Goal: Information Seeking & Learning: Get advice/opinions

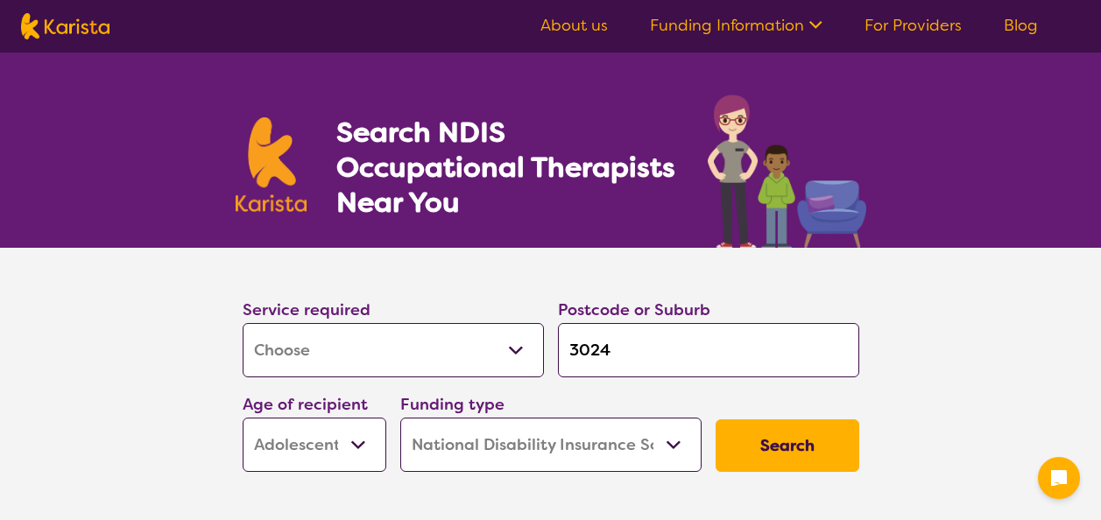
select select "[MEDICAL_DATA]"
select select "AS"
select select "NDIS"
select select "[MEDICAL_DATA]"
select select "AS"
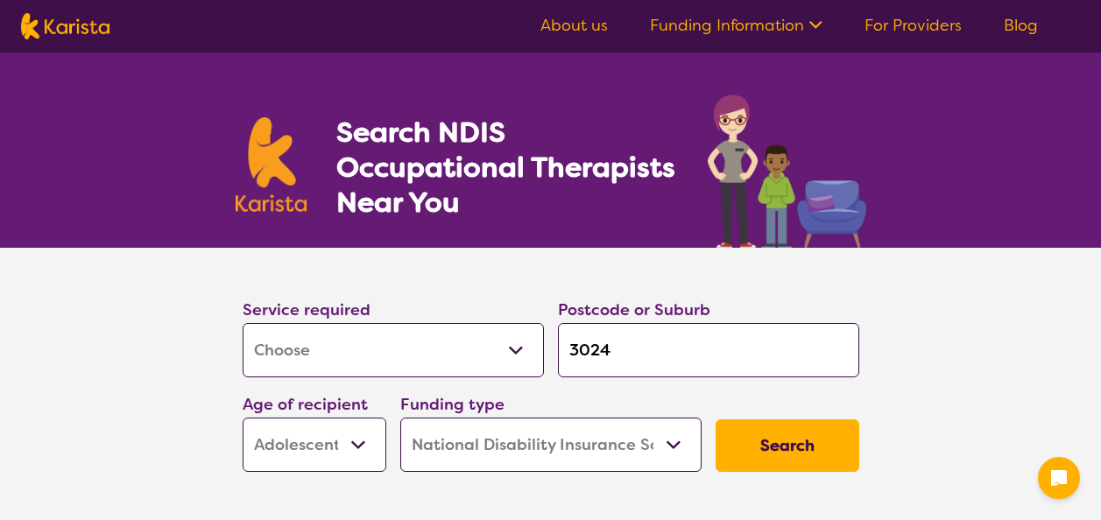
select select "NDIS"
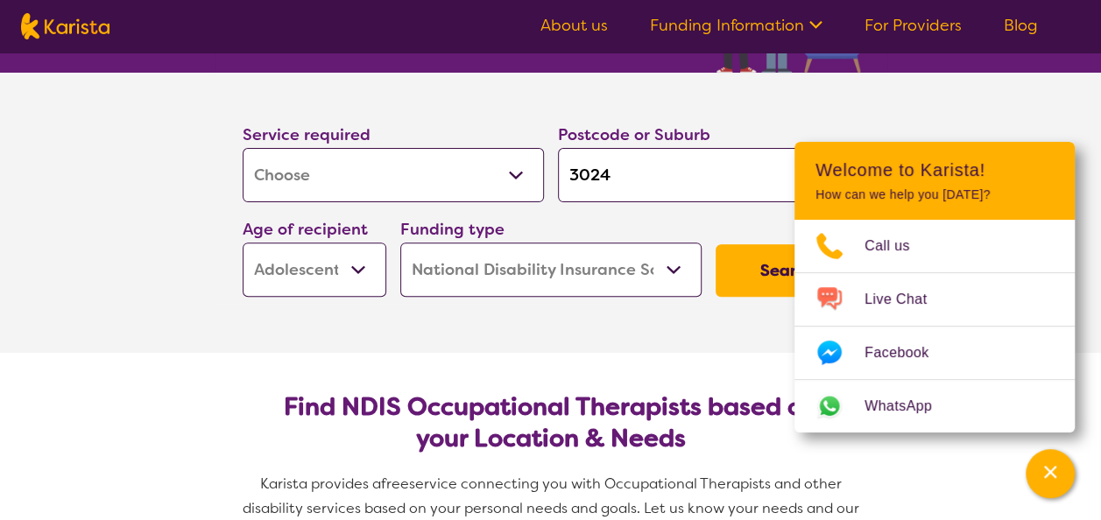
drag, startPoint x: 648, startPoint y: 188, endPoint x: 512, endPoint y: 185, distance: 136.7
click at [512, 185] on div "Service required Allied Health Assistant Assessment ([MEDICAL_DATA] or [MEDICAL…" at bounding box center [551, 209] width 631 height 189
type input "s"
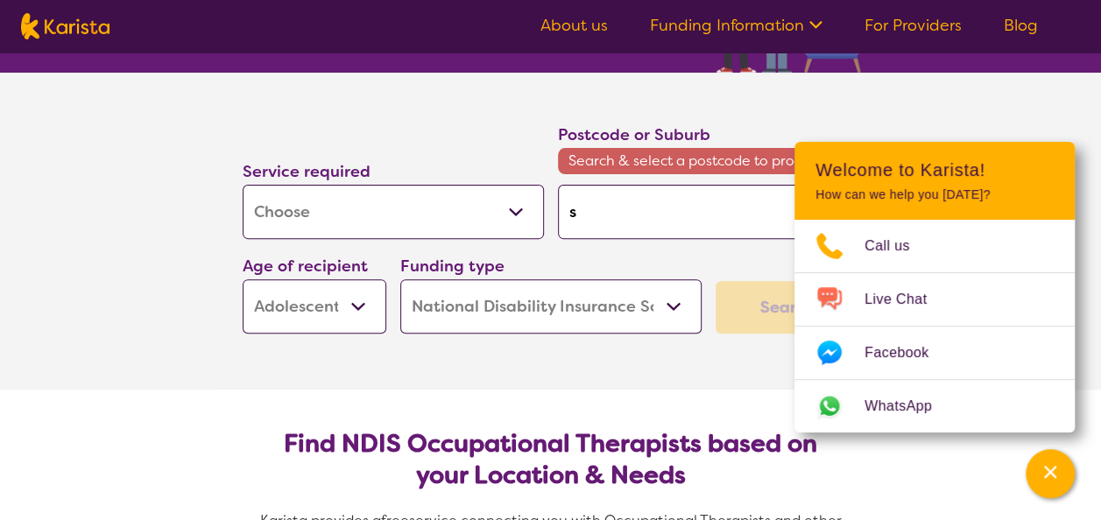
type input "st"
click at [593, 207] on input "st" at bounding box center [708, 212] width 301 height 54
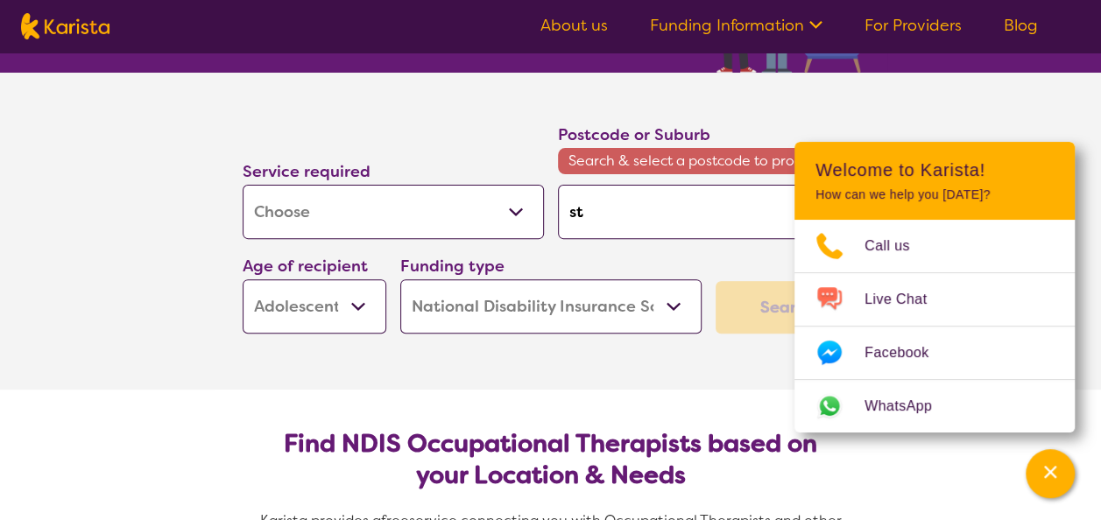
type input "st"
type input "st."
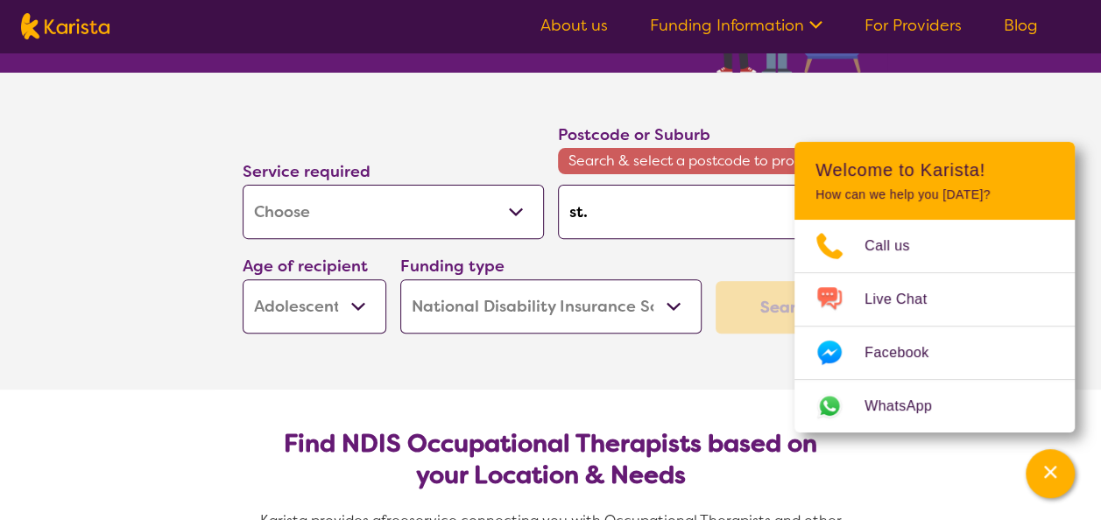
type input "st."
type input "st. a"
type input "st. al"
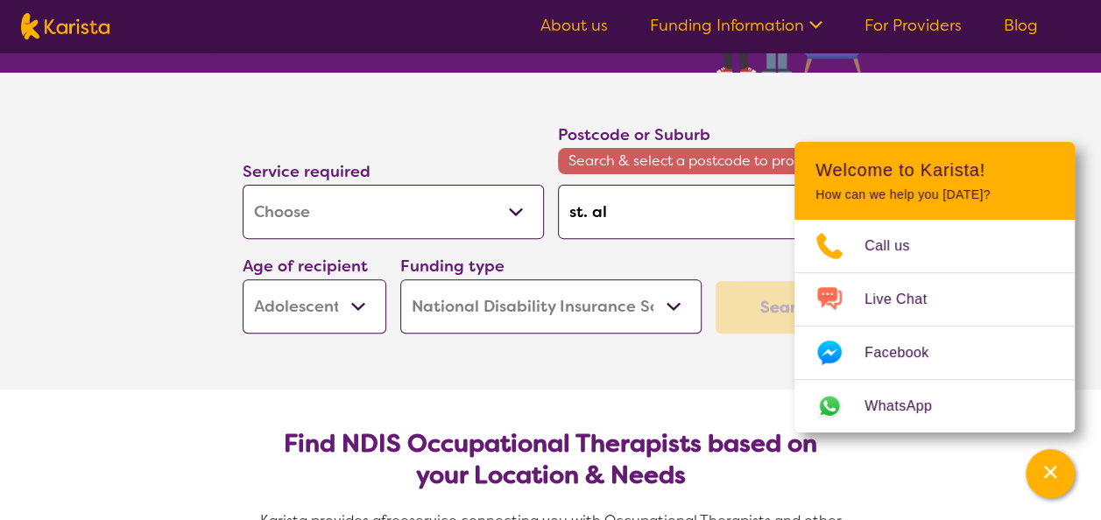
type input "st. [GEOGRAPHIC_DATA]"
type input "st. alba"
type input "st. [GEOGRAPHIC_DATA]"
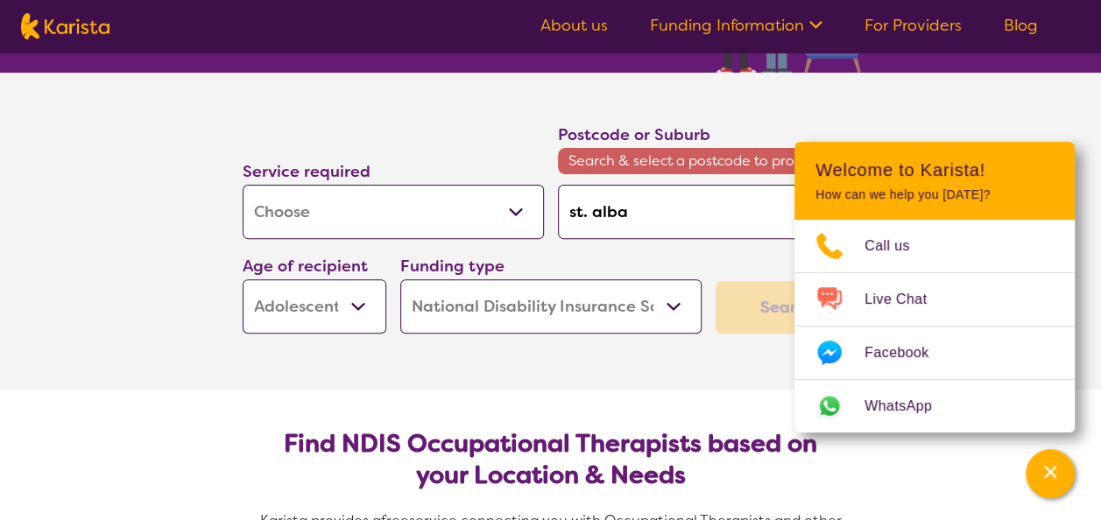
type input "st. [GEOGRAPHIC_DATA]"
click at [1044, 471] on icon "Channel Menu" at bounding box center [1051, 472] width 18 height 18
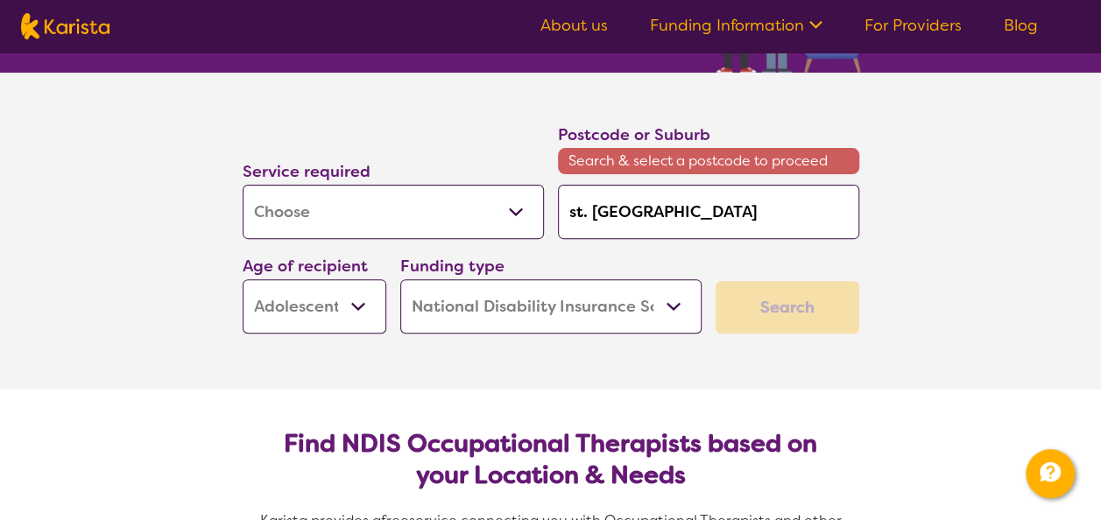
click at [350, 307] on select "Early Childhood - 0 to 9 Child - 10 to 11 Adolescent - 12 to 17 Adult - 18 to 6…" at bounding box center [315, 307] width 144 height 54
select select "AD"
click at [243, 280] on select "Early Childhood - 0 to 9 Child - 10 to 11 Adolescent - 12 to 17 Adult - 18 to 6…" at bounding box center [315, 307] width 144 height 54
select select "AD"
click at [486, 291] on select "Home Care Package (HCP) National Disability Insurance Scheme (NDIS) I don't know" at bounding box center [550, 307] width 301 height 54
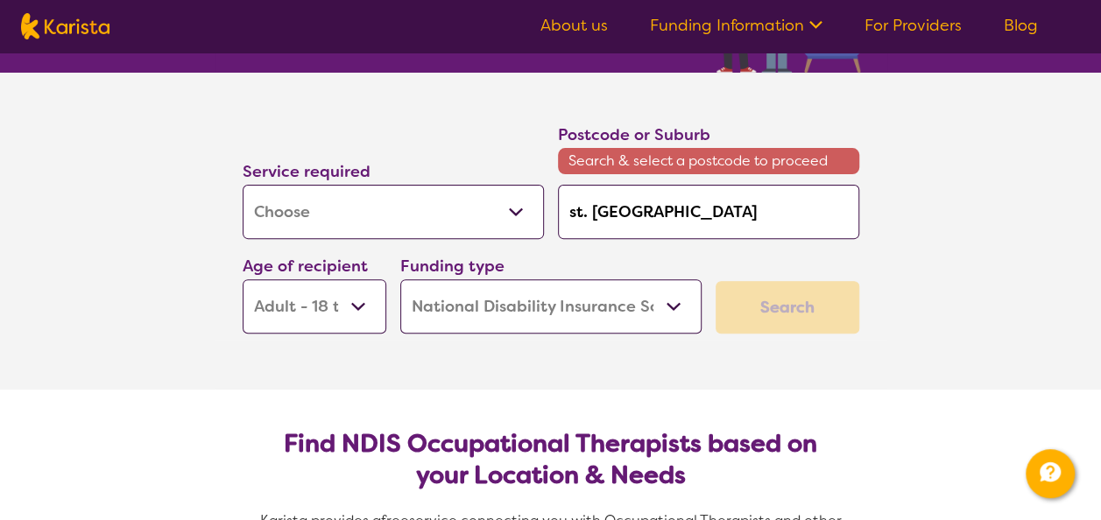
click at [400, 280] on select "Home Care Package (HCP) National Disability Insurance Scheme (NDIS) I don't know" at bounding box center [550, 307] width 301 height 54
click at [824, 308] on div "Search" at bounding box center [788, 307] width 144 height 53
click at [799, 312] on div "Search" at bounding box center [788, 307] width 144 height 53
click at [669, 223] on input "st. [GEOGRAPHIC_DATA]" at bounding box center [708, 212] width 301 height 54
drag, startPoint x: 683, startPoint y: 216, endPoint x: 534, endPoint y: 210, distance: 150.0
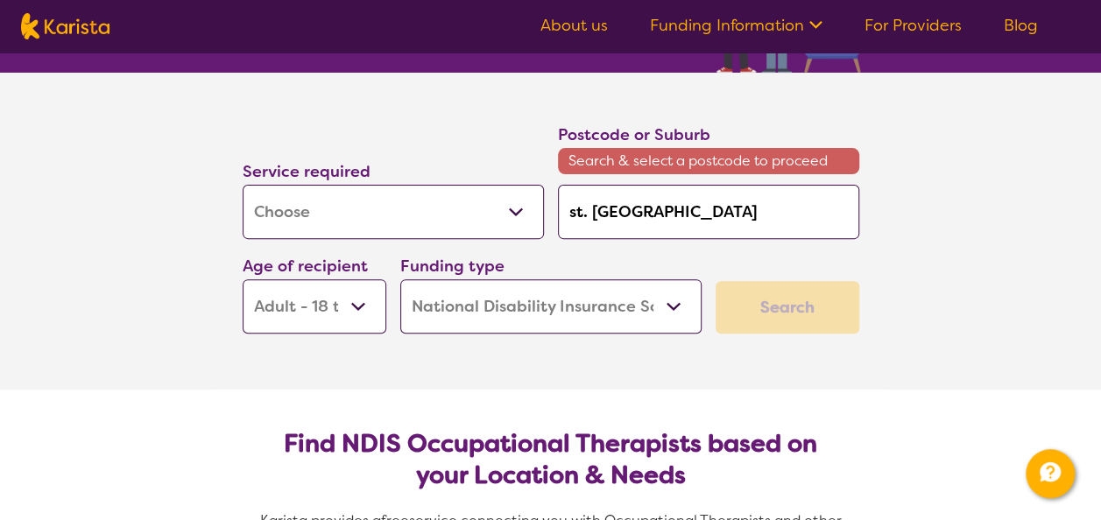
click at [534, 210] on div "Service required Allied Health Assistant Assessment ([MEDICAL_DATA] or [MEDICAL…" at bounding box center [551, 228] width 631 height 226
type input "3"
type input "30"
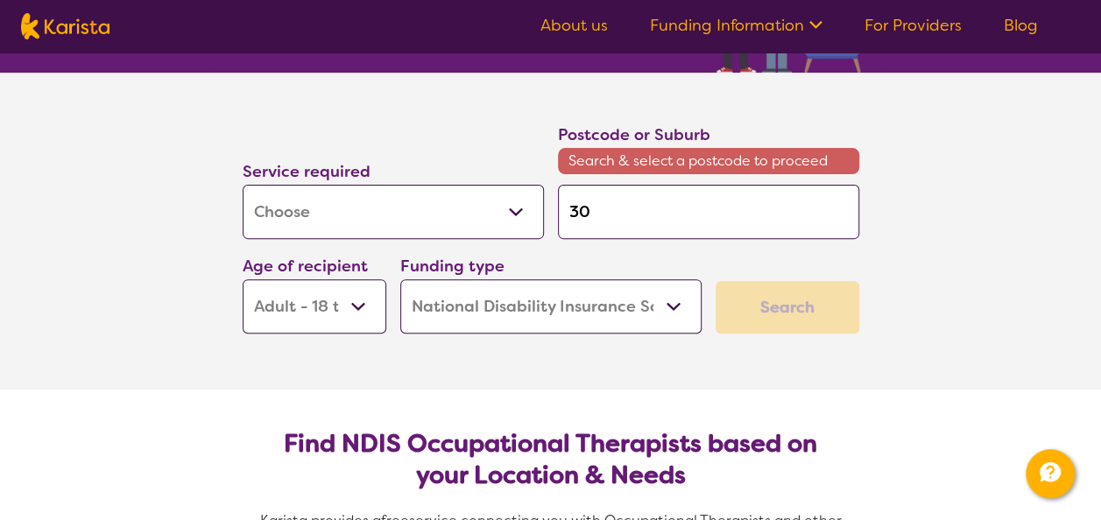
type input "302"
type input "3021"
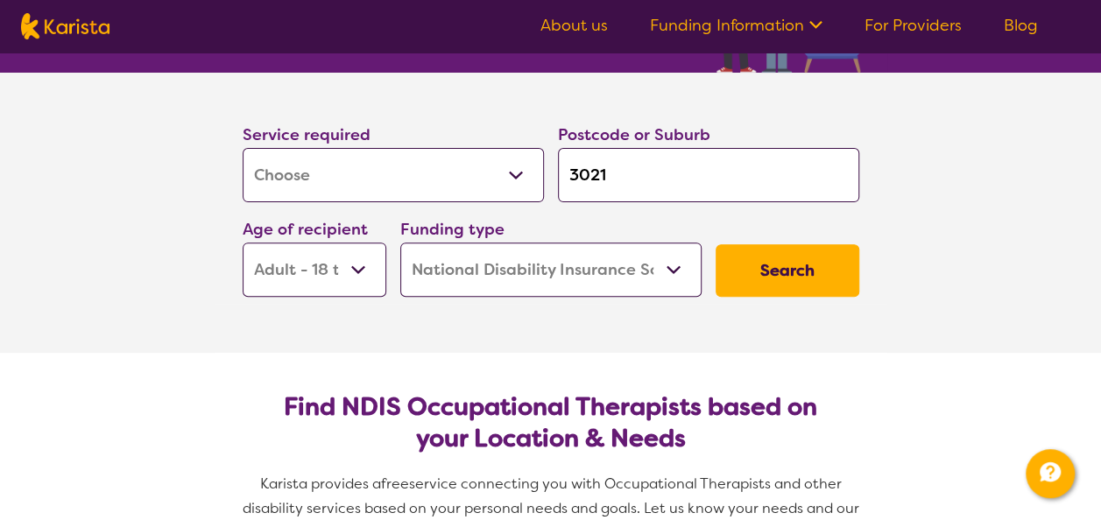
click button "Search" at bounding box center [788, 270] width 144 height 53
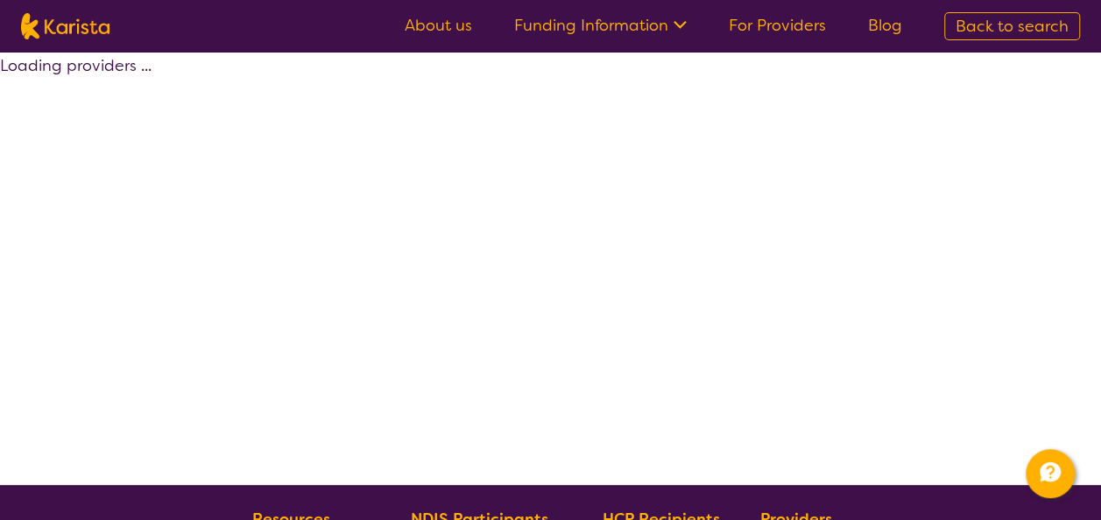
select select "by_score"
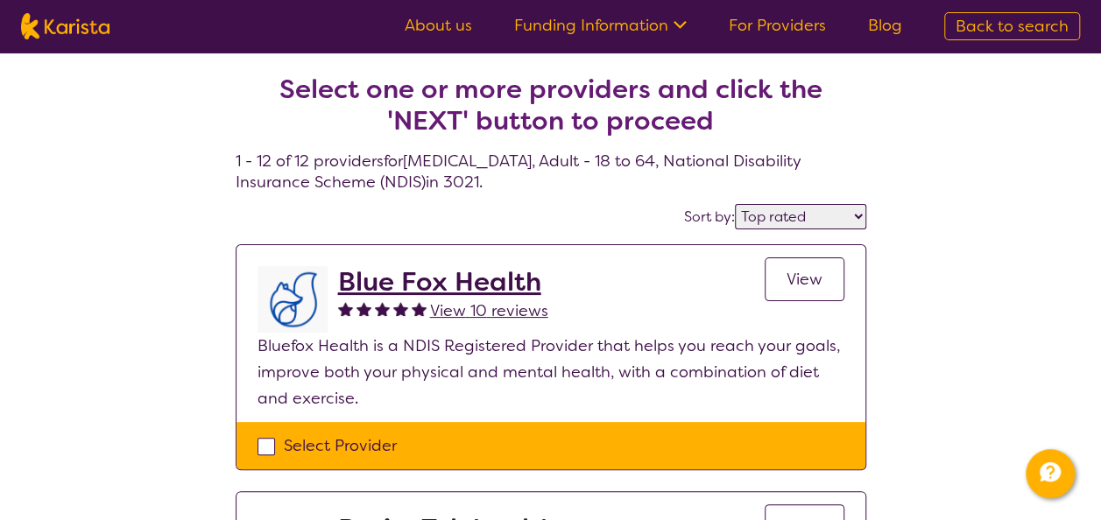
select select "[MEDICAL_DATA]"
select select "AD"
select select "NDIS"
select select "[MEDICAL_DATA]"
select select "AD"
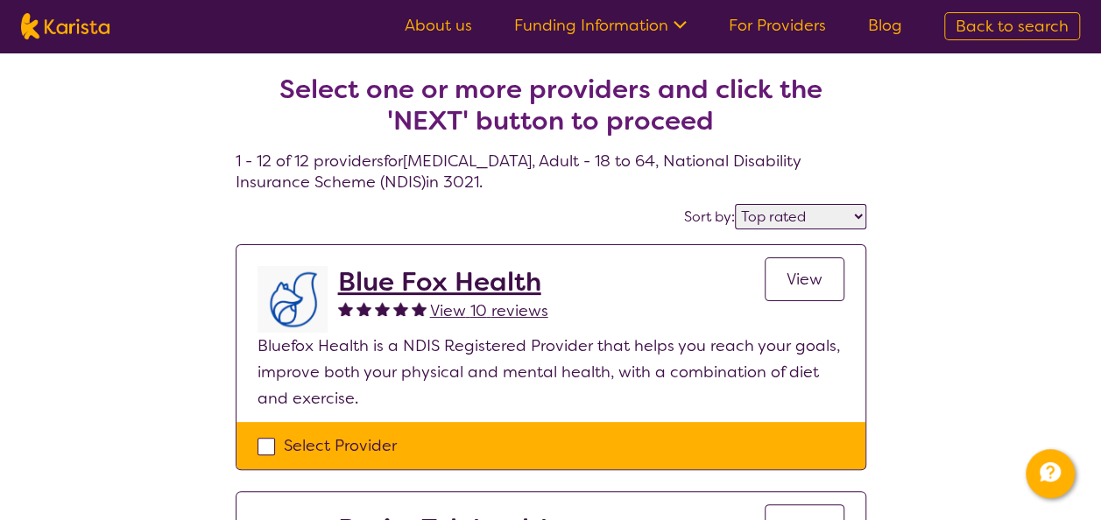
select select "NDIS"
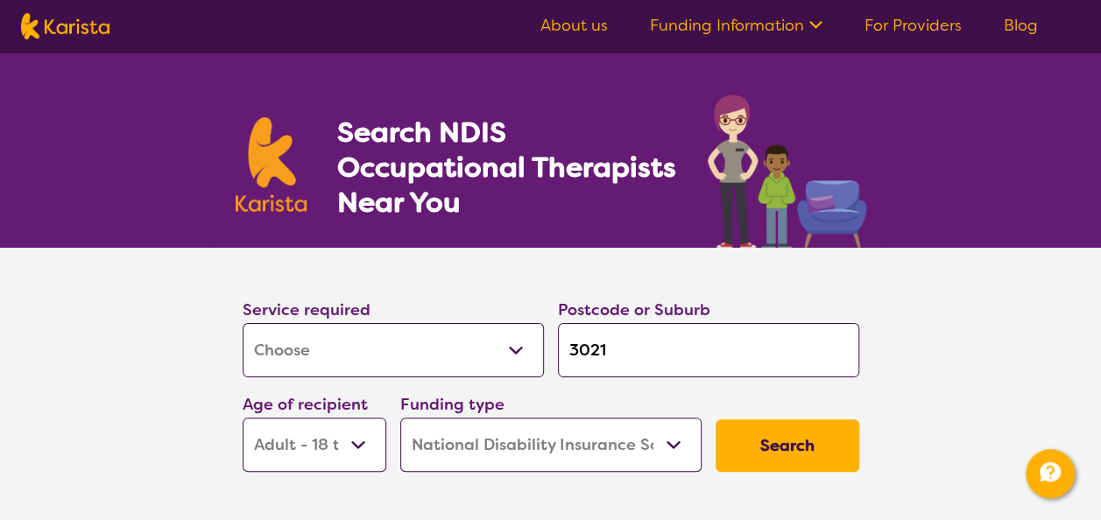
click at [636, 359] on input "3021" at bounding box center [708, 350] width 301 height 54
type input "302"
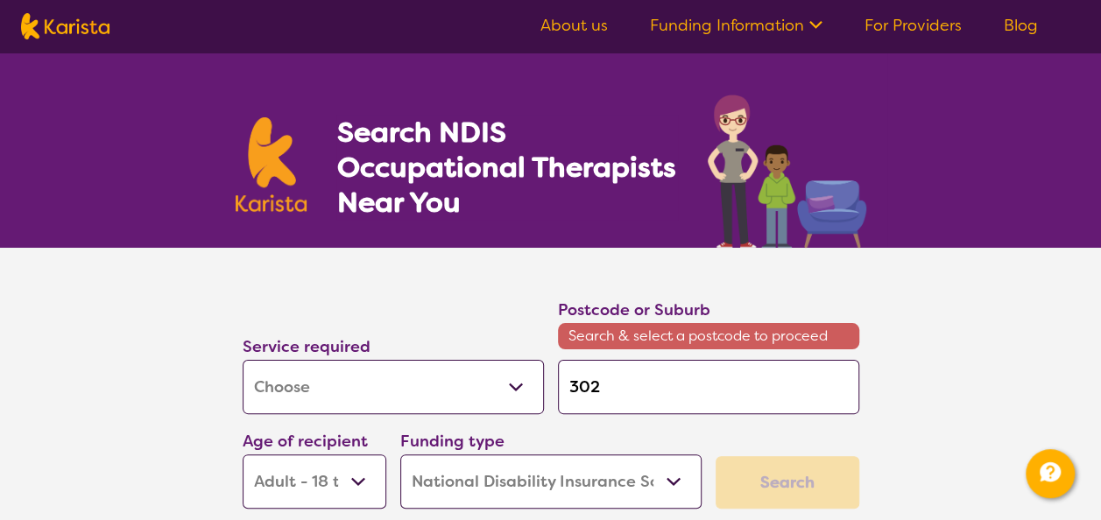
type input "30"
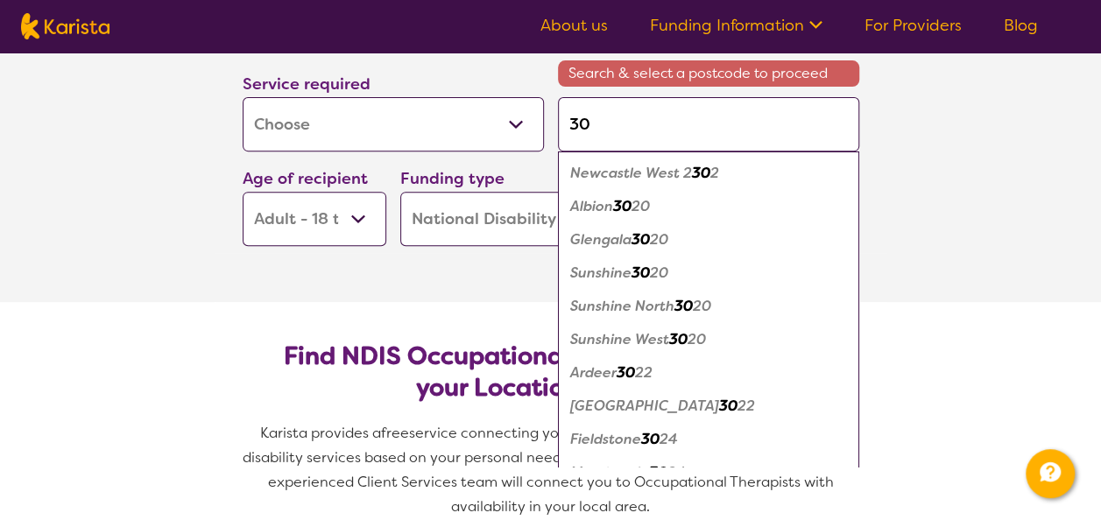
scroll to position [88, 0]
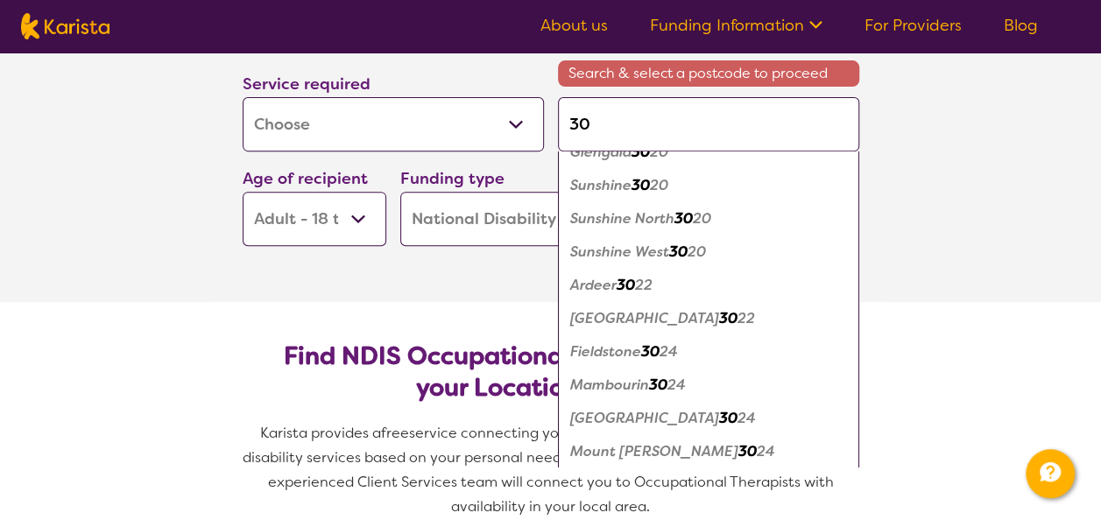
type input "302"
type input "3021"
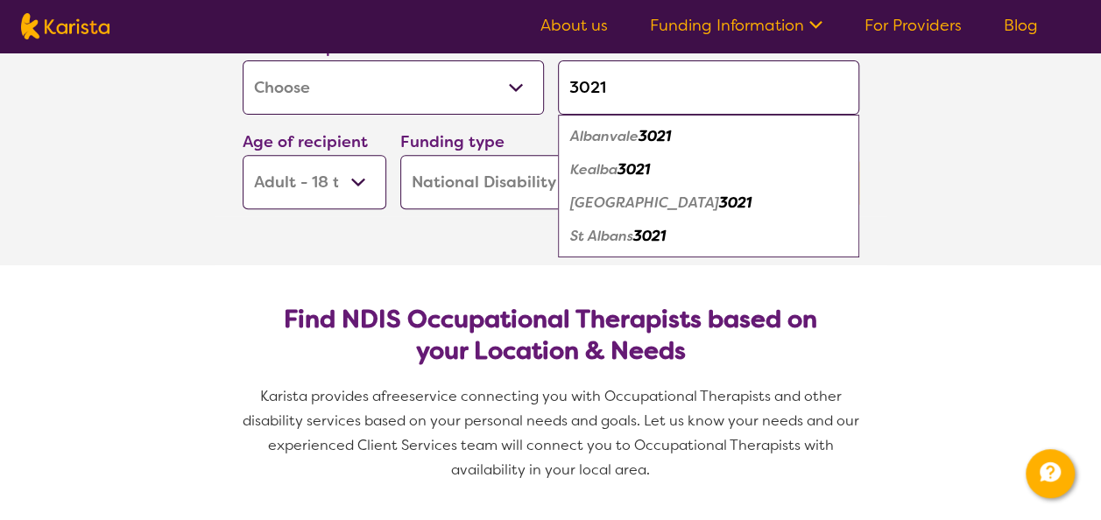
scroll to position [0, 0]
click at [587, 235] on em "St Albans" at bounding box center [601, 236] width 63 height 18
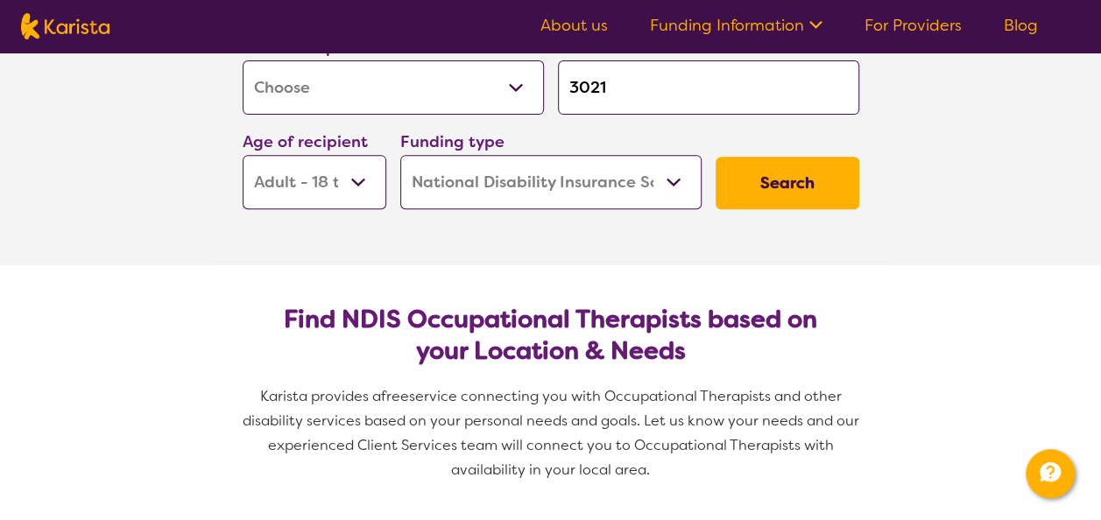
click at [757, 179] on button "Search" at bounding box center [788, 183] width 144 height 53
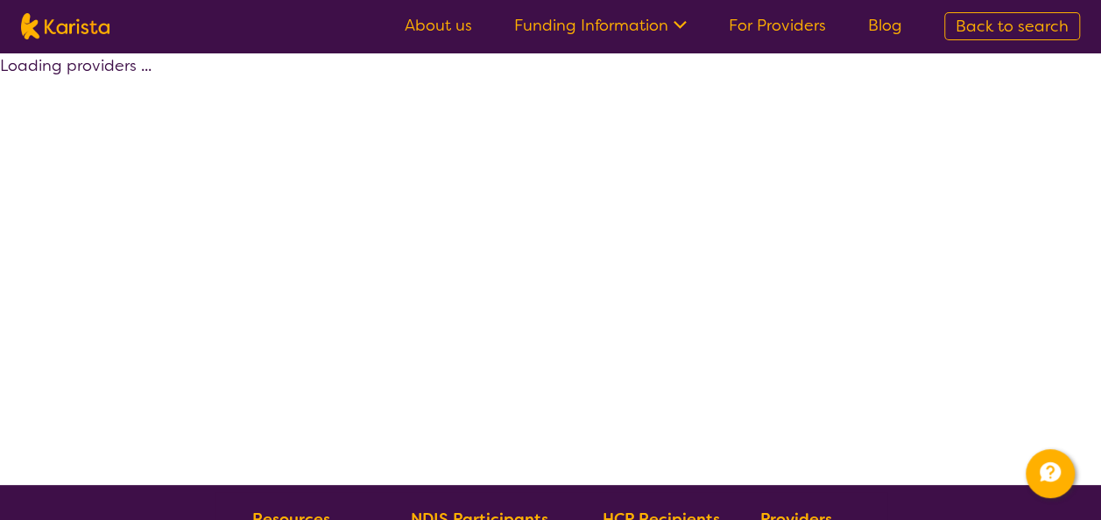
select select "by_score"
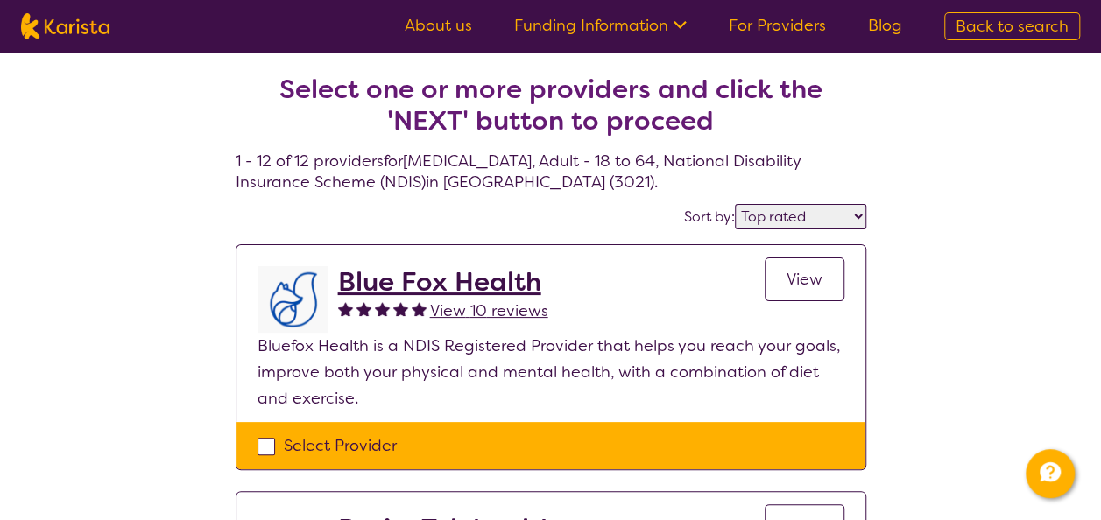
click at [408, 283] on h2 "Blue Fox Health" at bounding box center [443, 282] width 210 height 32
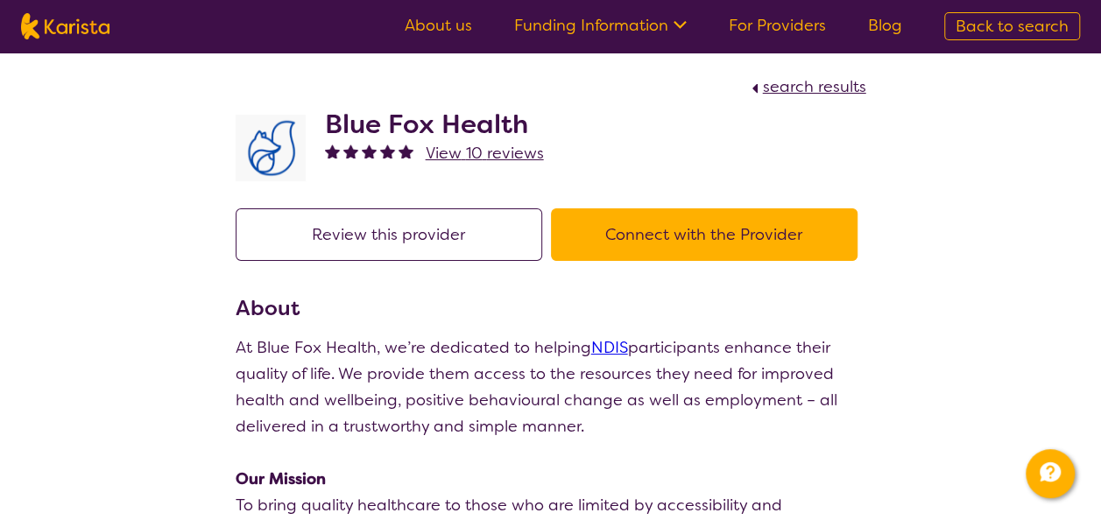
click at [402, 130] on h2 "Blue Fox Health" at bounding box center [434, 125] width 219 height 32
